Goal: Information Seeking & Learning: Learn about a topic

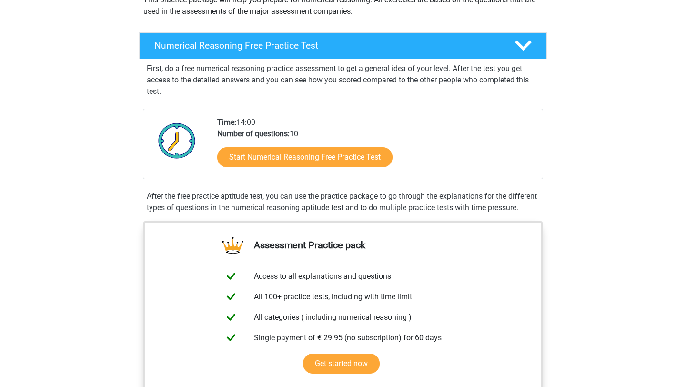
scroll to position [122, 0]
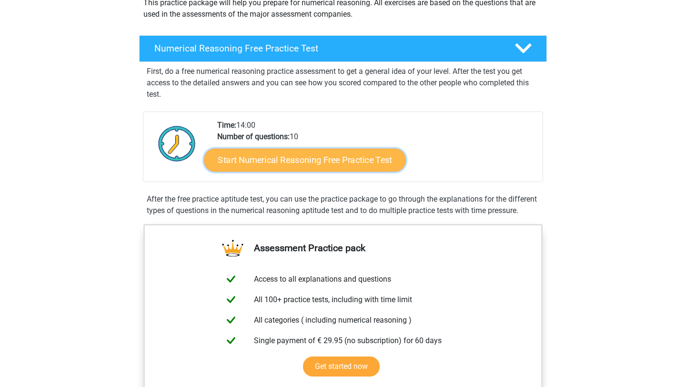
click at [302, 166] on link "Start Numerical Reasoning Free Practice Test" at bounding box center [304, 159] width 201 height 23
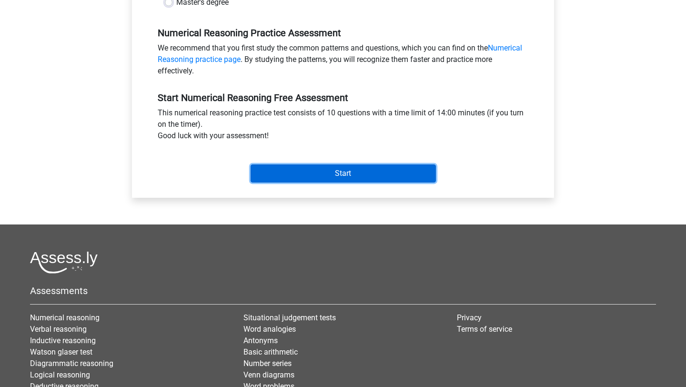
click at [326, 176] on input "Start" at bounding box center [343, 173] width 185 height 18
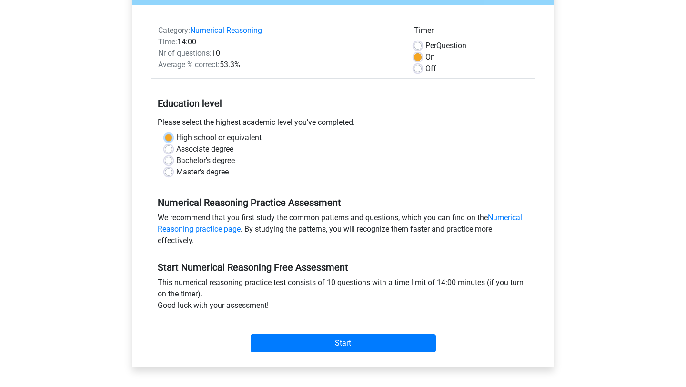
scroll to position [75, 0]
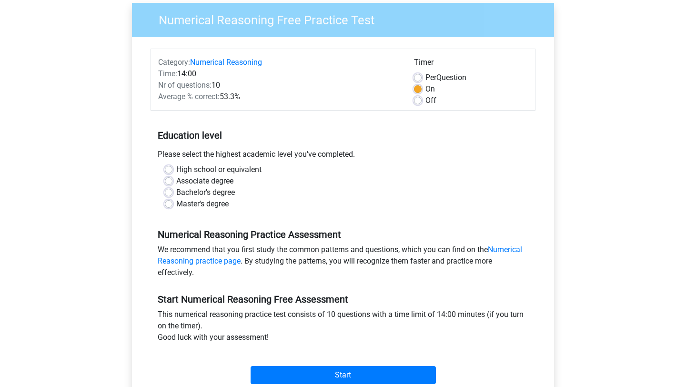
click at [202, 201] on label "Master's degree" at bounding box center [202, 203] width 52 height 11
click at [172, 201] on input "Master's degree" at bounding box center [169, 203] width 8 height 10
radio input "true"
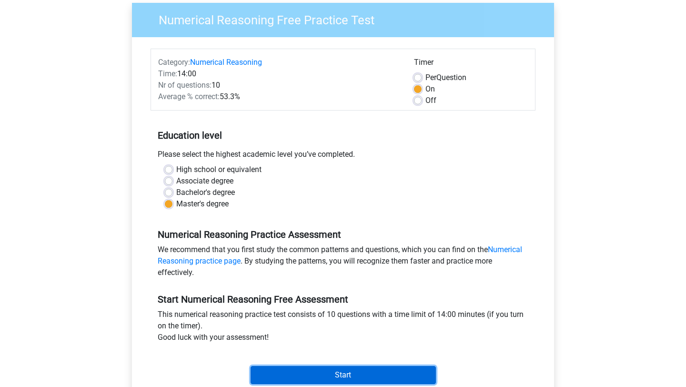
click at [372, 370] on input "Start" at bounding box center [343, 375] width 185 height 18
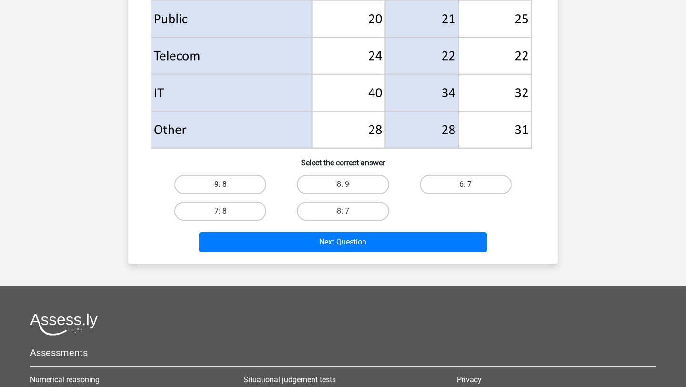
scroll to position [423, 0]
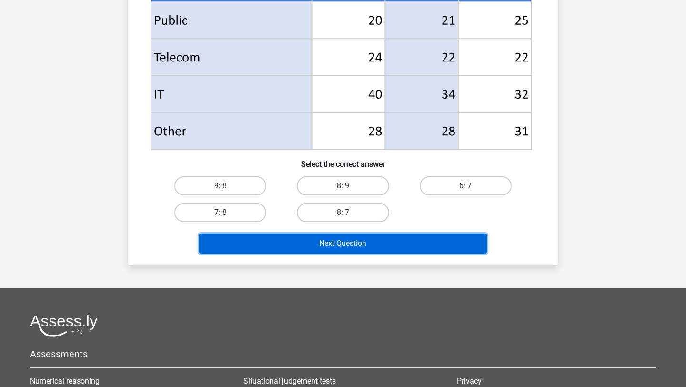
click at [282, 246] on button "Next Question" at bounding box center [343, 243] width 288 height 20
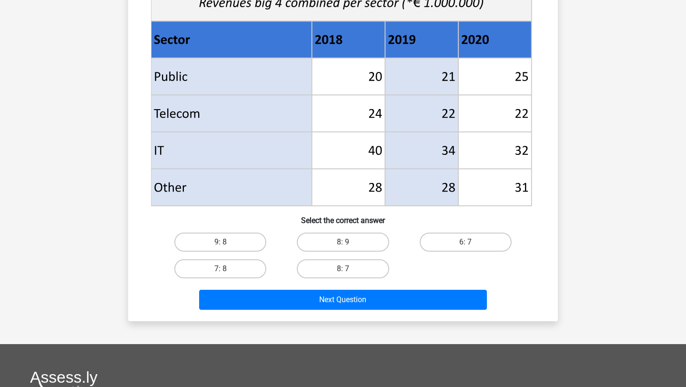
scroll to position [360, 0]
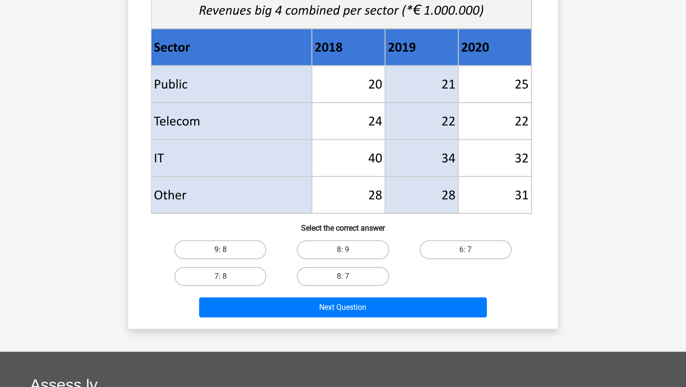
click at [240, 249] on label "9: 8" at bounding box center [220, 249] width 92 height 19
click at [227, 250] on input "9: 8" at bounding box center [224, 253] width 6 height 6
radio input "true"
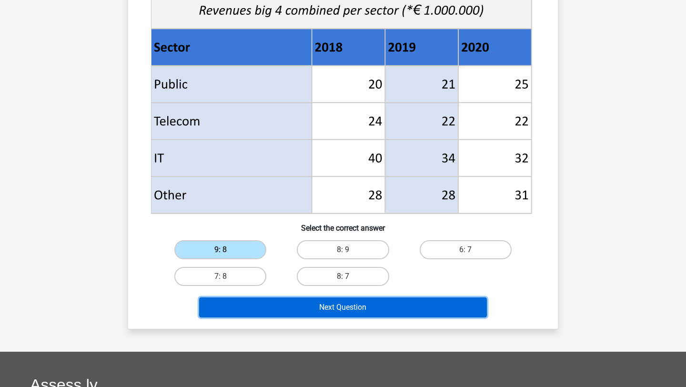
click at [301, 312] on button "Next Question" at bounding box center [343, 307] width 288 height 20
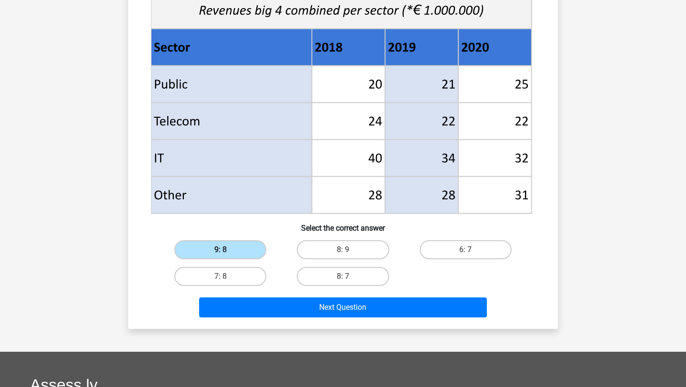
click at [220, 244] on label "9: 8" at bounding box center [220, 249] width 92 height 19
click at [221, 250] on input "9: 8" at bounding box center [224, 253] width 6 height 6
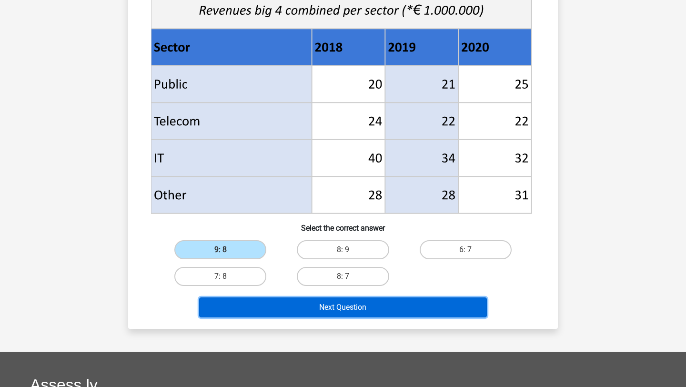
click at [290, 298] on button "Next Question" at bounding box center [343, 307] width 288 height 20
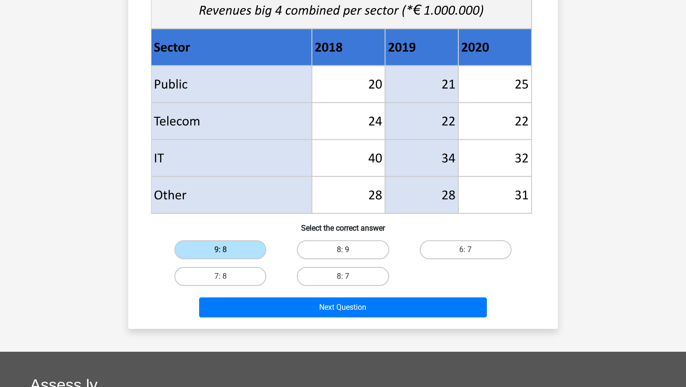
click at [322, 256] on label "8: 9" at bounding box center [343, 249] width 92 height 19
click at [343, 256] on input "8: 9" at bounding box center [346, 253] width 6 height 6
radio input "true"
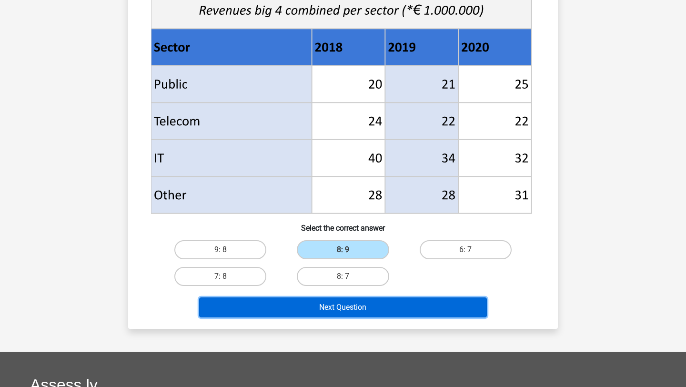
click at [326, 300] on button "Next Question" at bounding box center [343, 307] width 288 height 20
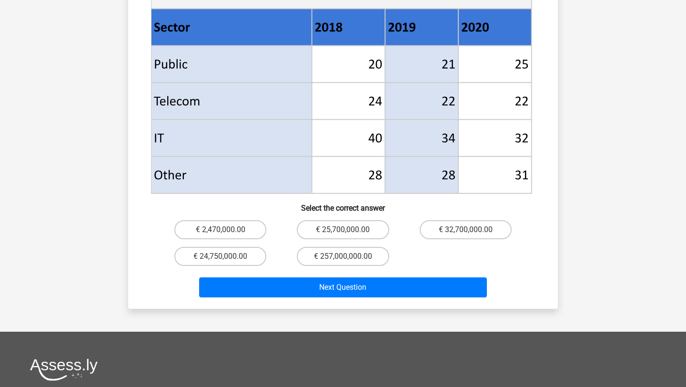
scroll to position [407, 0]
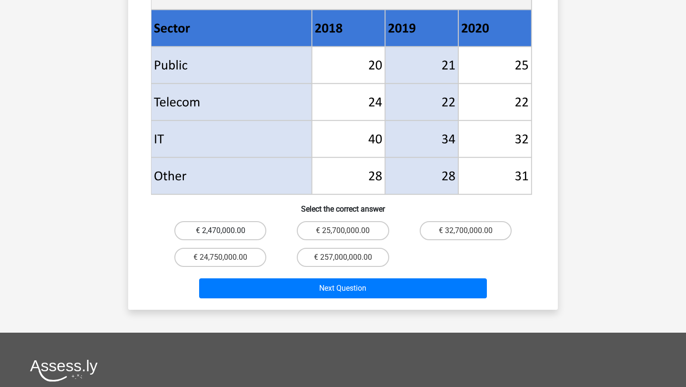
click at [253, 221] on label "€ 2,470,000.00" at bounding box center [220, 230] width 92 height 19
click at [227, 231] on input "€ 2,470,000.00" at bounding box center [224, 234] width 6 height 6
radio input "true"
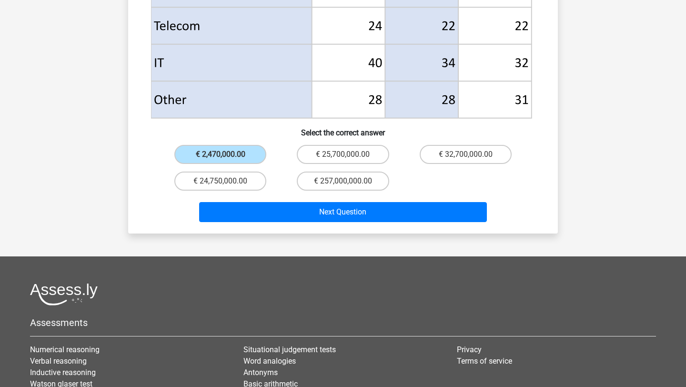
scroll to position [484, 0]
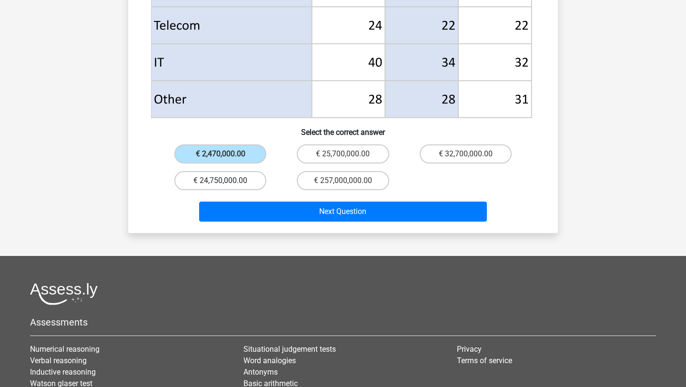
click at [243, 171] on label "€ 24,750,000.00" at bounding box center [220, 180] width 92 height 19
click at [227, 181] on input "€ 24,750,000.00" at bounding box center [224, 184] width 6 height 6
radio input "true"
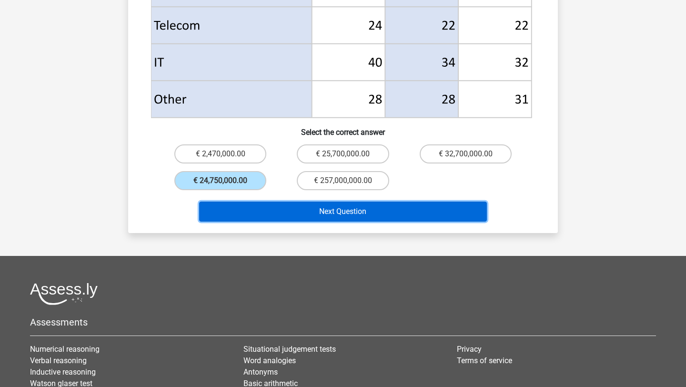
click at [278, 201] on button "Next Question" at bounding box center [343, 211] width 288 height 20
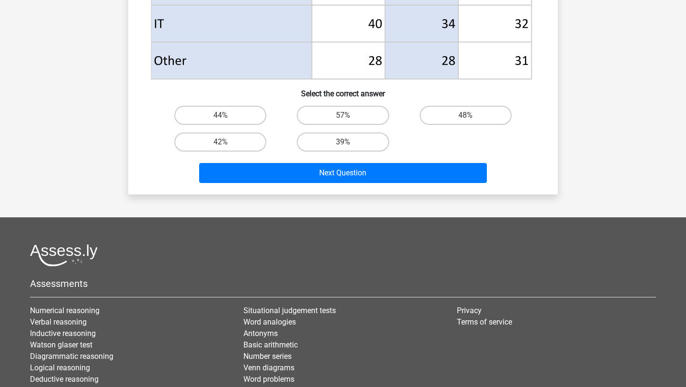
scroll to position [486, 0]
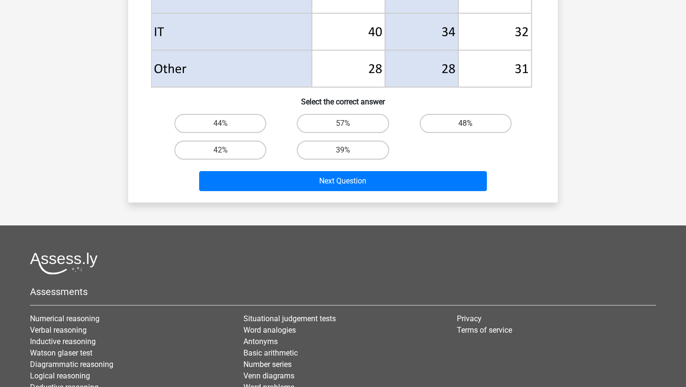
click at [460, 116] on label "48%" at bounding box center [466, 123] width 92 height 19
click at [465, 123] on input "48%" at bounding box center [468, 126] width 6 height 6
radio input "true"
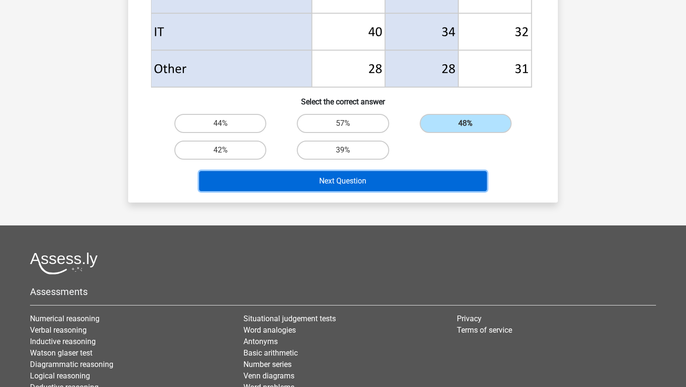
click at [388, 178] on button "Next Question" at bounding box center [343, 181] width 288 height 20
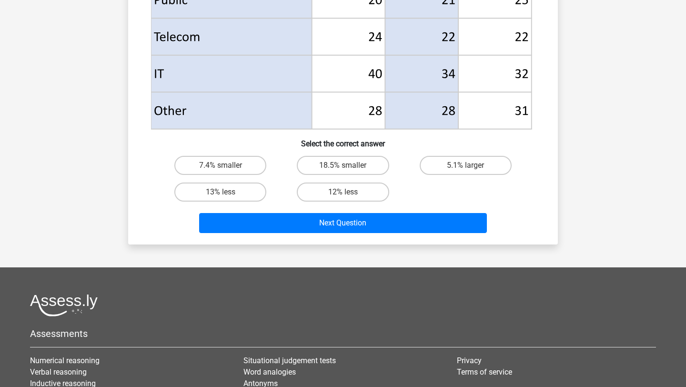
scroll to position [445, 0]
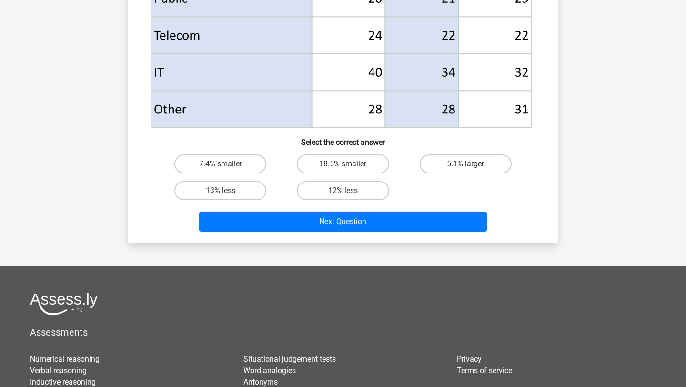
click at [474, 163] on label "5.1% larger" at bounding box center [466, 163] width 92 height 19
click at [472, 164] on input "5.1% larger" at bounding box center [468, 167] width 6 height 6
radio input "true"
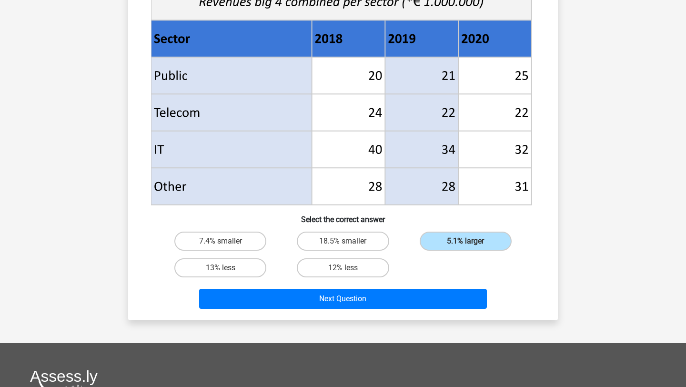
scroll to position [340, 0]
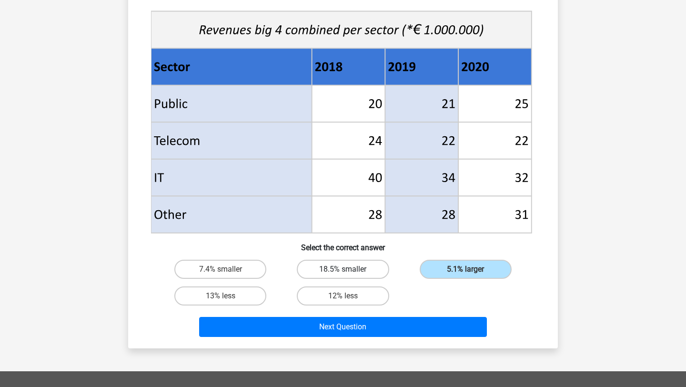
click at [314, 268] on label "18.5% smaller" at bounding box center [343, 269] width 92 height 19
click at [343, 269] on input "18.5% smaller" at bounding box center [346, 272] width 6 height 6
radio input "true"
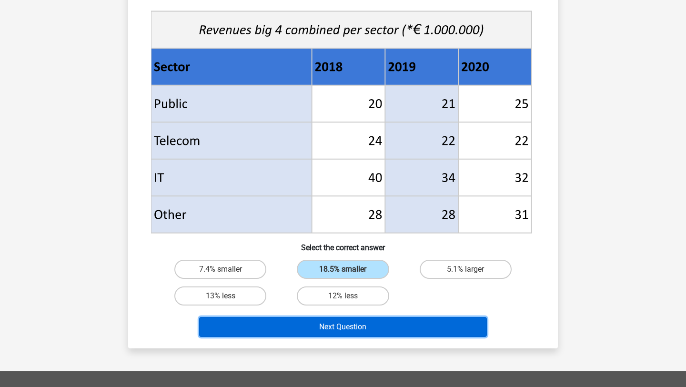
click at [353, 325] on button "Next Question" at bounding box center [343, 327] width 288 height 20
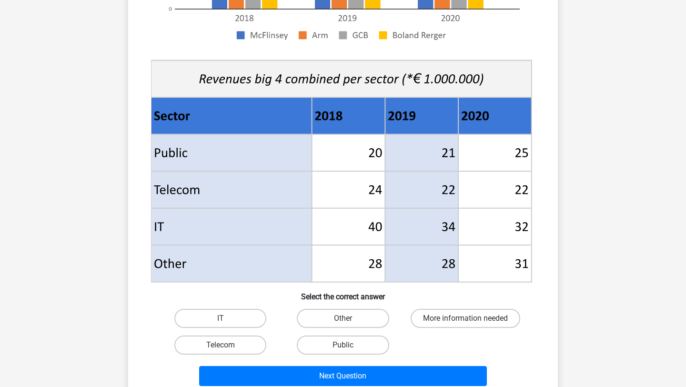
scroll to position [384, 0]
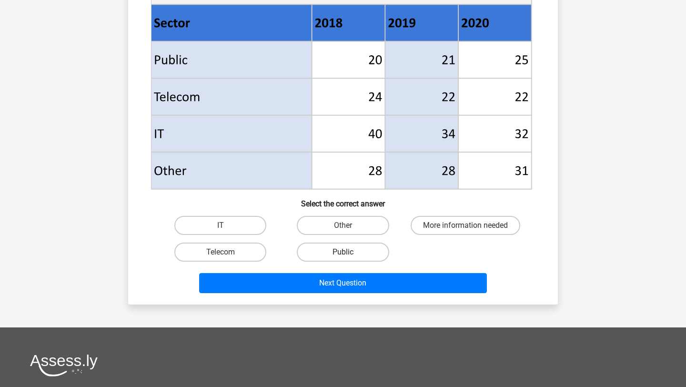
click at [382, 248] on label "Public" at bounding box center [343, 251] width 92 height 19
click at [349, 252] on input "Public" at bounding box center [346, 255] width 6 height 6
radio input "true"
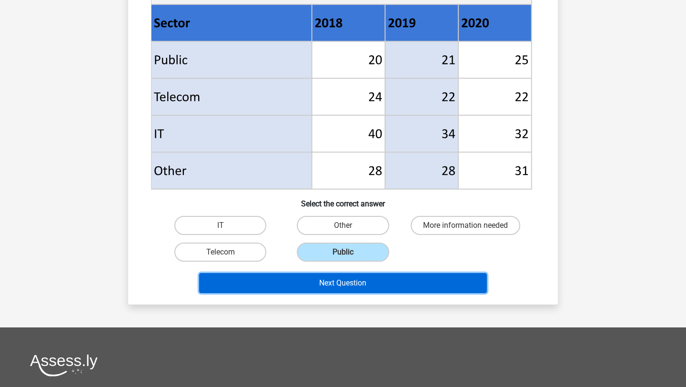
click at [374, 274] on button "Next Question" at bounding box center [343, 283] width 288 height 20
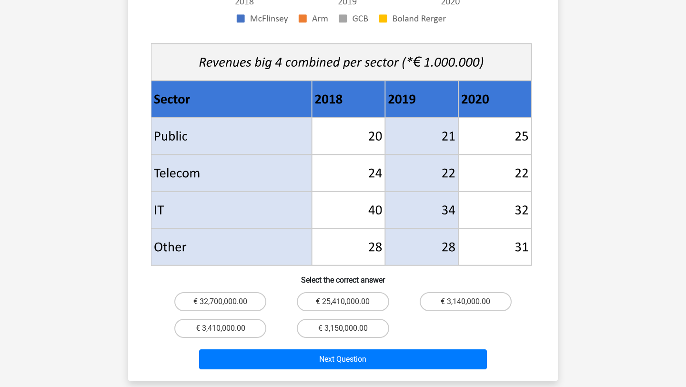
scroll to position [325, 0]
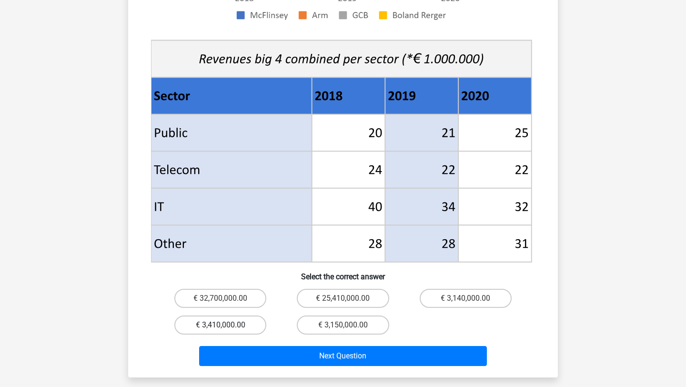
click at [252, 315] on label "€ 3,410,000.00" at bounding box center [220, 324] width 92 height 19
click at [227, 325] on input "€ 3,410,000.00" at bounding box center [224, 328] width 6 height 6
radio input "true"
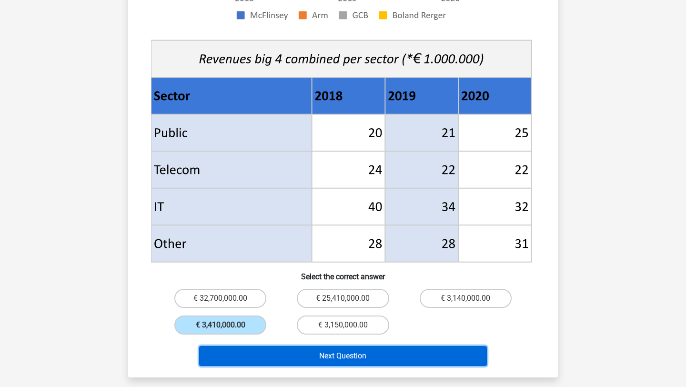
click at [318, 346] on button "Next Question" at bounding box center [343, 356] width 288 height 20
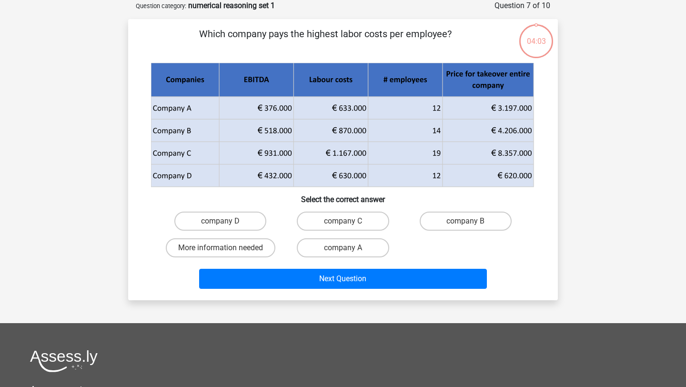
scroll to position [0, 0]
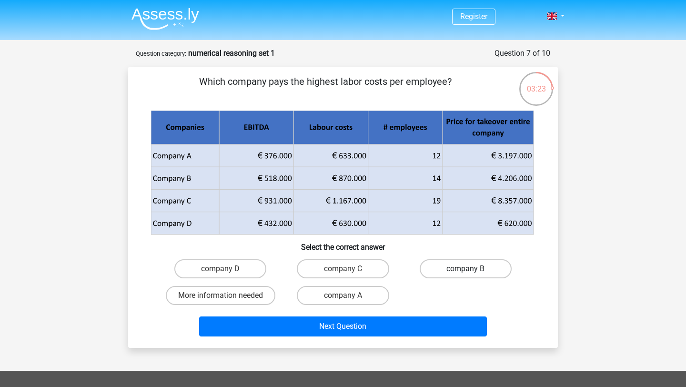
click at [449, 278] on label "company B" at bounding box center [466, 268] width 92 height 19
click at [465, 275] on input "company B" at bounding box center [468, 272] width 6 height 6
radio input "true"
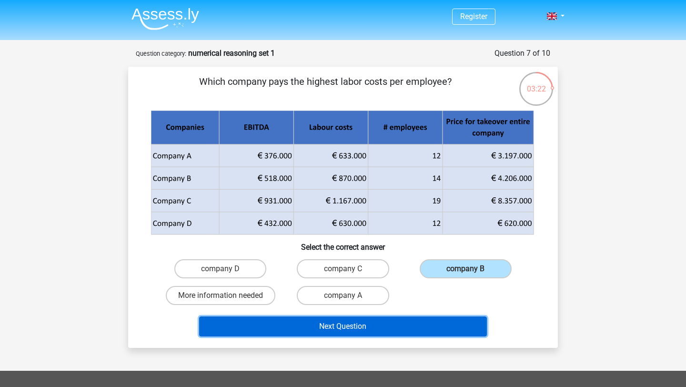
click at [404, 329] on button "Next Question" at bounding box center [343, 326] width 288 height 20
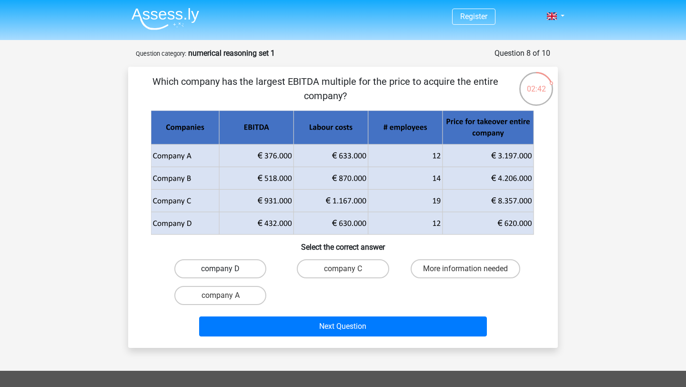
click at [234, 273] on label "company D" at bounding box center [220, 268] width 92 height 19
click at [227, 273] on input "company D" at bounding box center [224, 272] width 6 height 6
radio input "true"
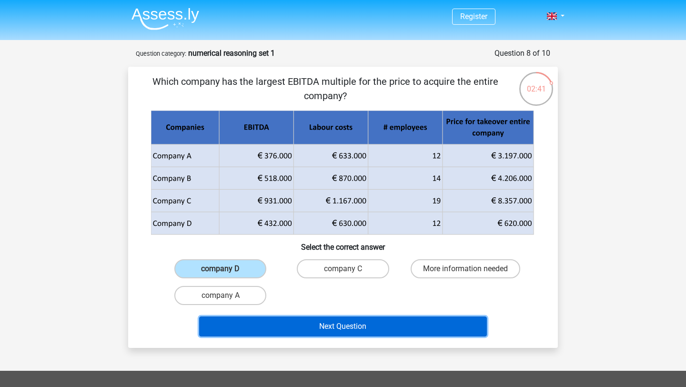
click at [308, 327] on button "Next Question" at bounding box center [343, 326] width 288 height 20
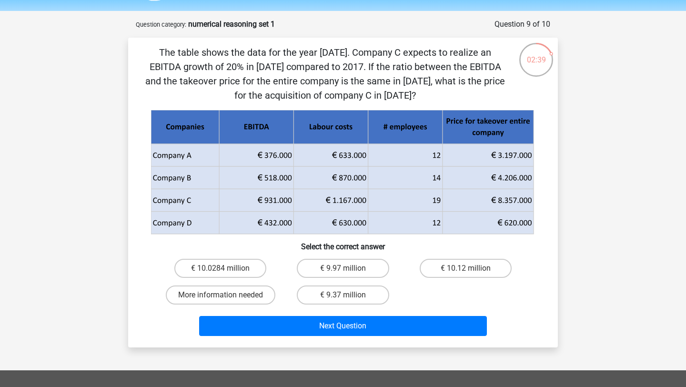
scroll to position [29, 0]
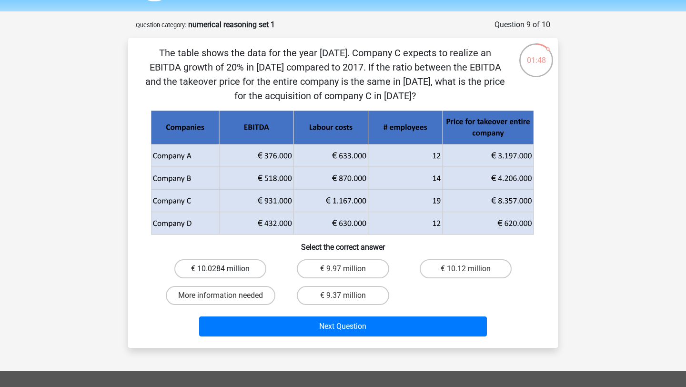
click at [252, 274] on label "€ 10.0284 million" at bounding box center [220, 268] width 92 height 19
click at [227, 274] on input "€ 10.0284 million" at bounding box center [224, 272] width 6 height 6
radio input "true"
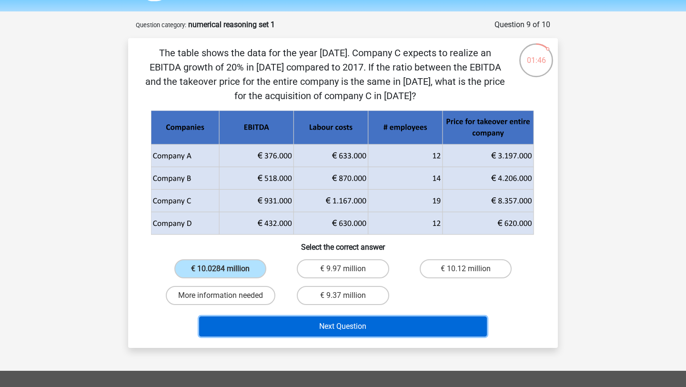
click at [296, 320] on button "Next Question" at bounding box center [343, 326] width 288 height 20
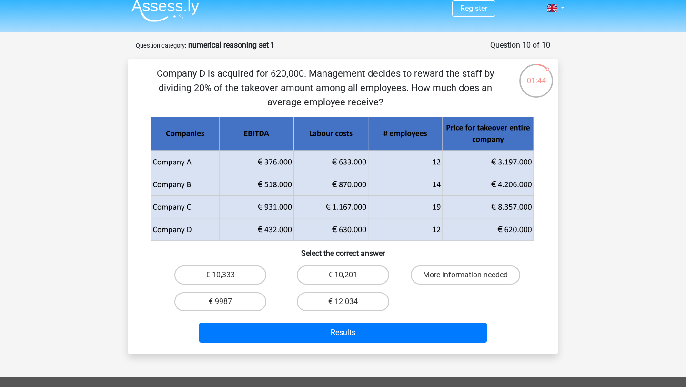
scroll to position [0, 0]
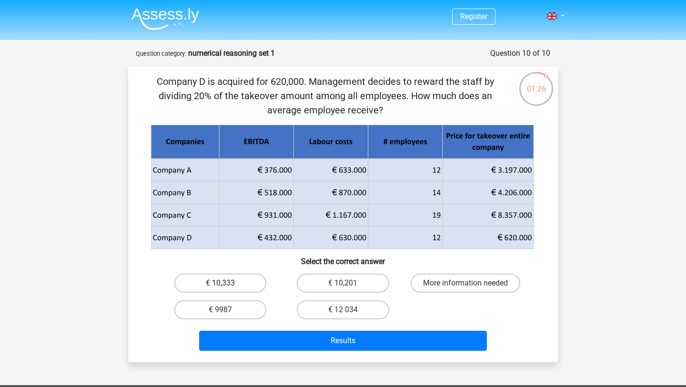
click at [230, 285] on label "€ 10,333" at bounding box center [220, 282] width 92 height 19
click at [227, 285] on input "€ 10,333" at bounding box center [224, 286] width 6 height 6
radio input "true"
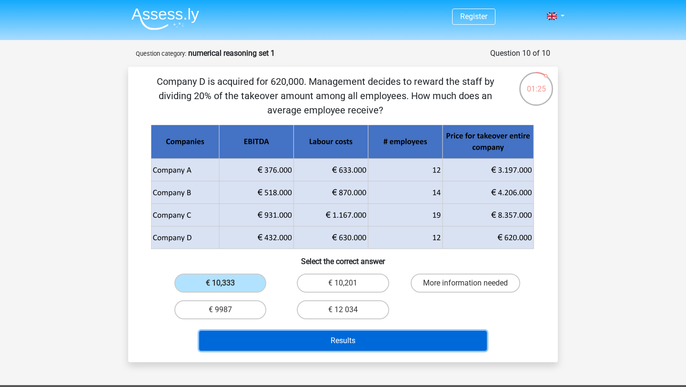
click at [310, 336] on button "Results" at bounding box center [343, 341] width 288 height 20
